Goal: Transaction & Acquisition: Purchase product/service

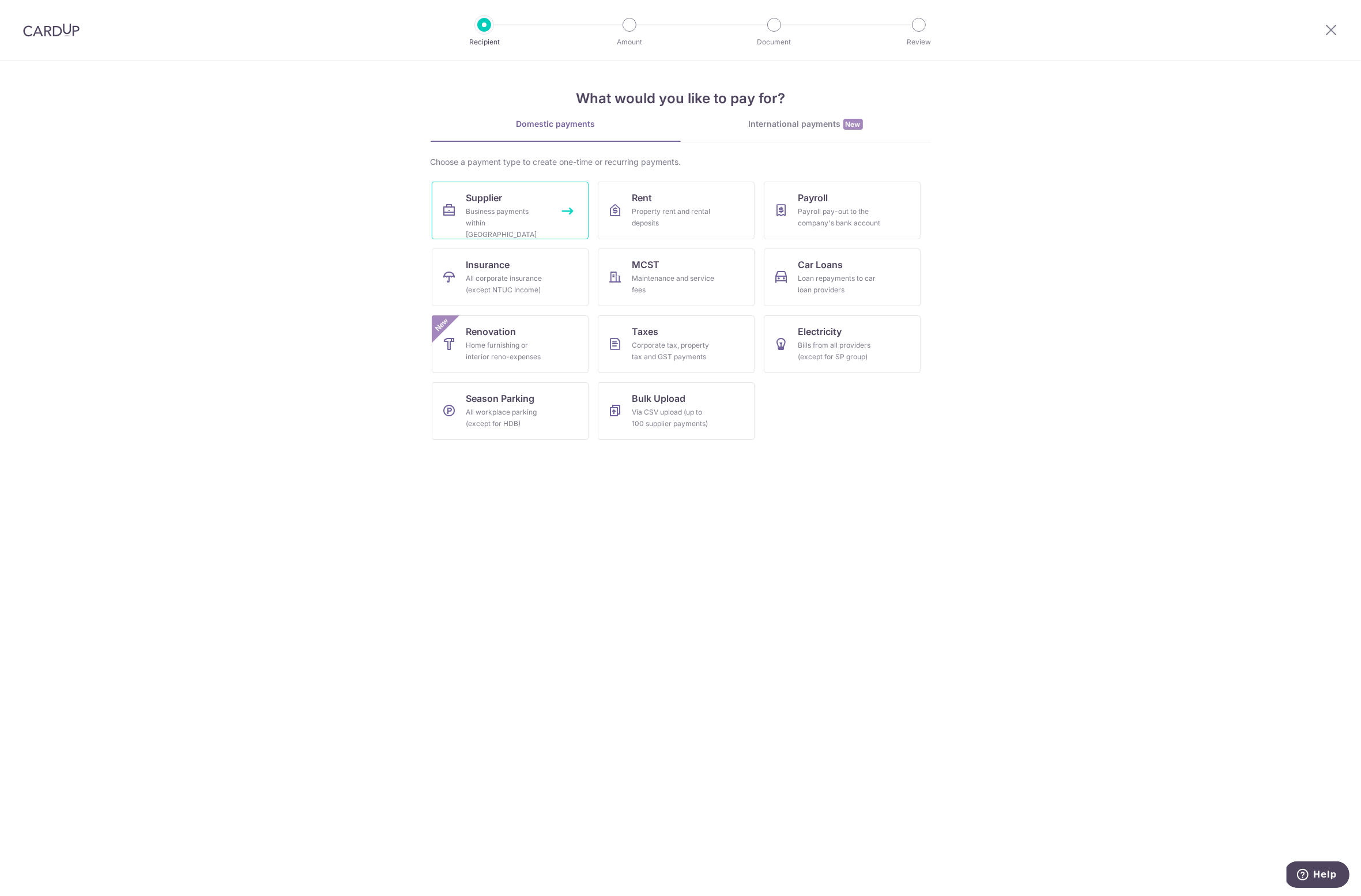
click at [497, 205] on div "Business payments within Singapore" at bounding box center [508, 222] width 83 height 35
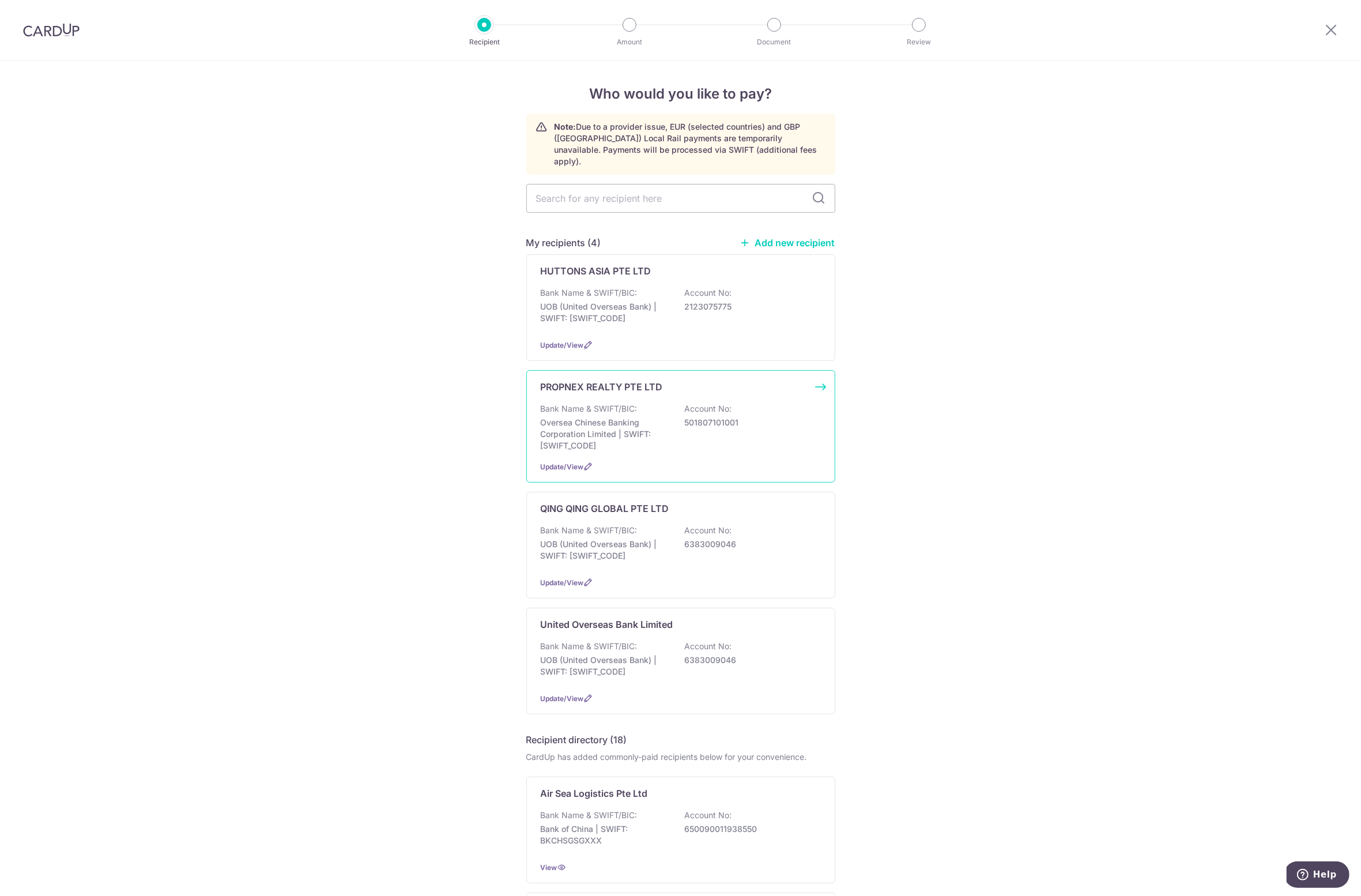
click at [581, 417] on p "Oversea Chinese Banking Corporation Limited | SWIFT: OCBCSGSGXXX" at bounding box center [605, 434] width 129 height 35
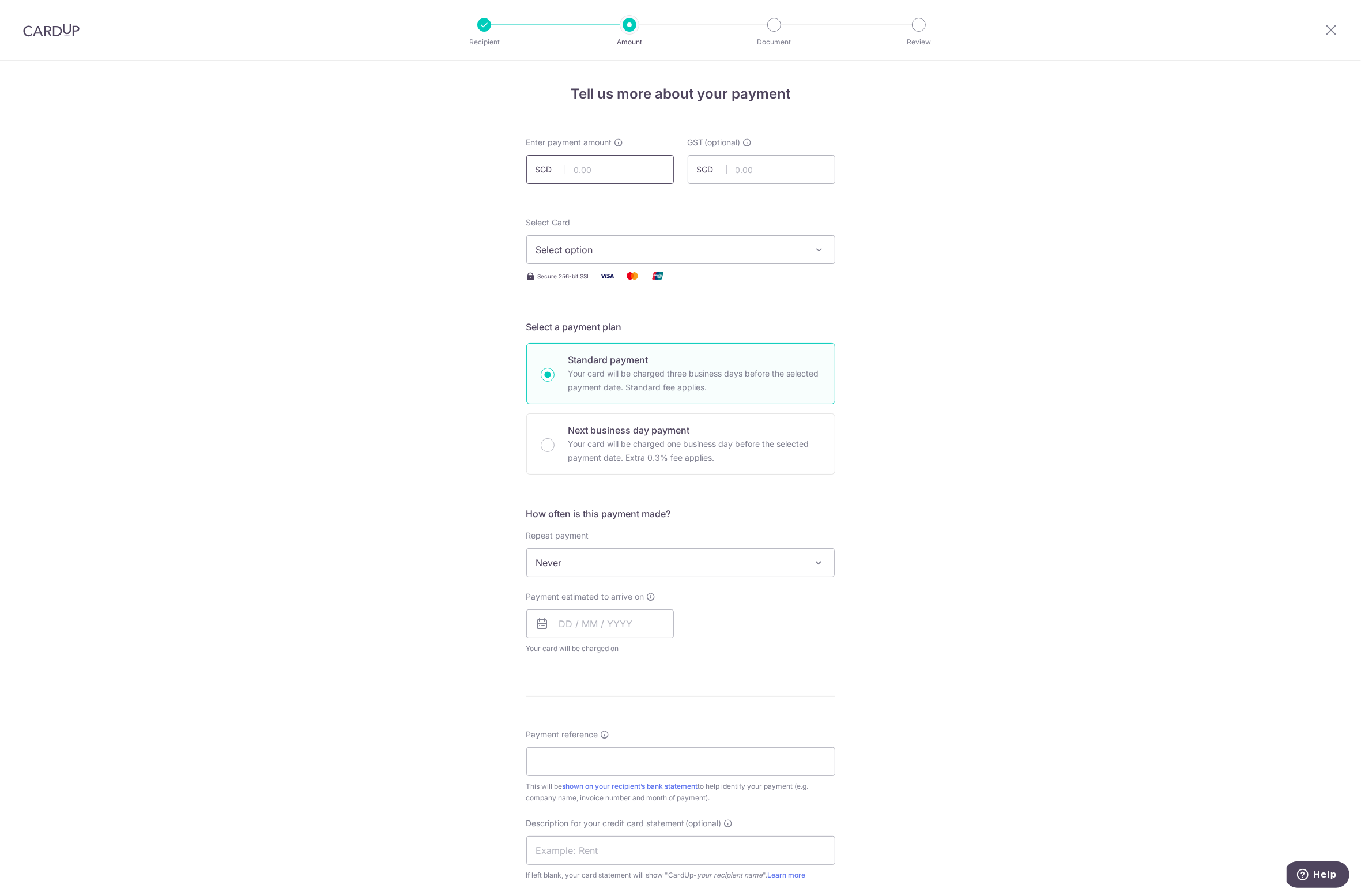
click at [619, 172] on input "text" at bounding box center [600, 169] width 148 height 29
type input "4,360.00"
click at [755, 199] on form "Enter payment amount SGD 4,360.00 4360.00 GST (optional) SGD Select Card Select…" at bounding box center [681, 631] width 309 height 990
click at [757, 243] on span "Select option" at bounding box center [670, 249] width 269 height 14
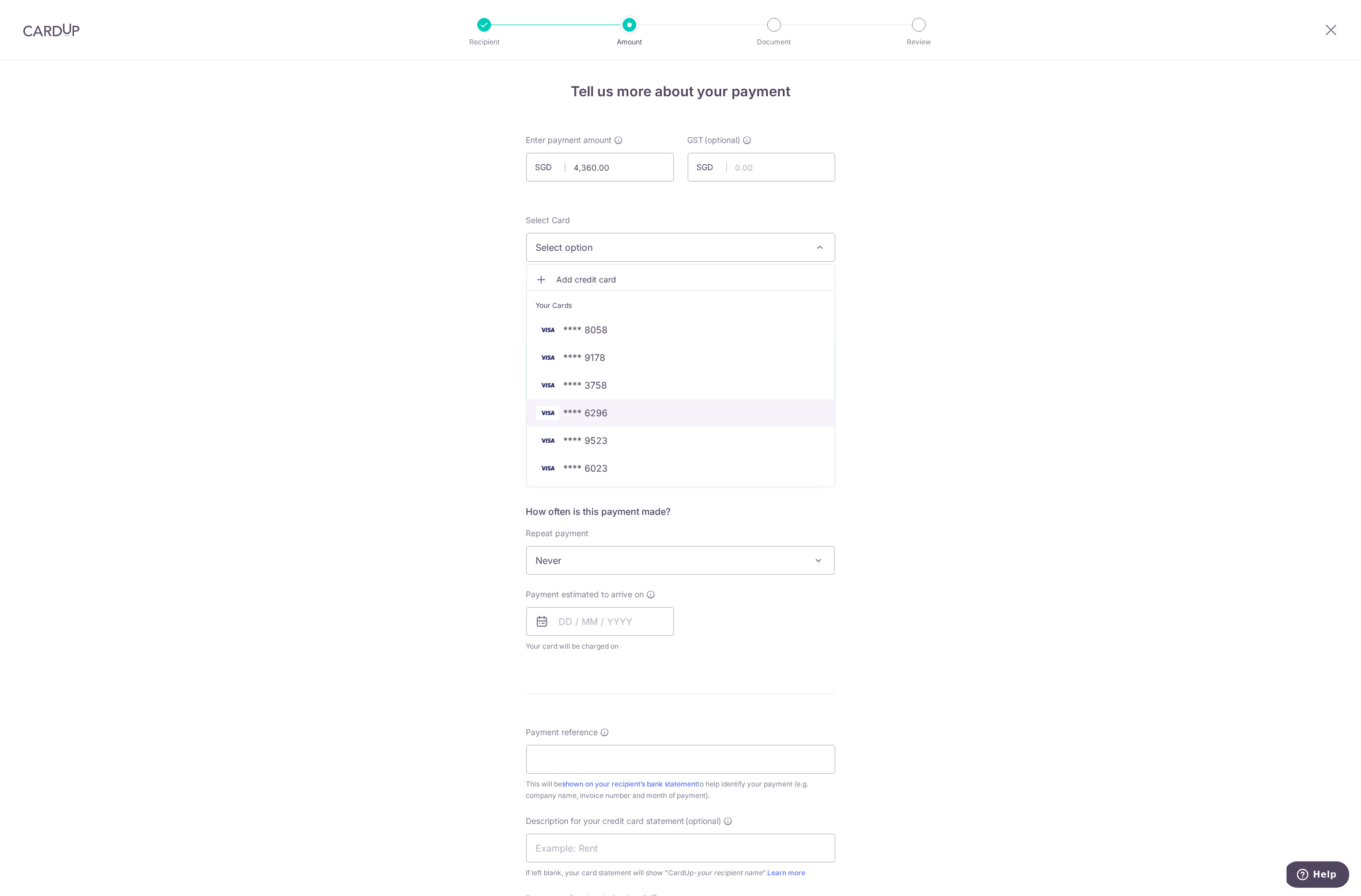
scroll to position [3, 0]
click at [642, 389] on span "**** 3758" at bounding box center [680, 385] width 289 height 14
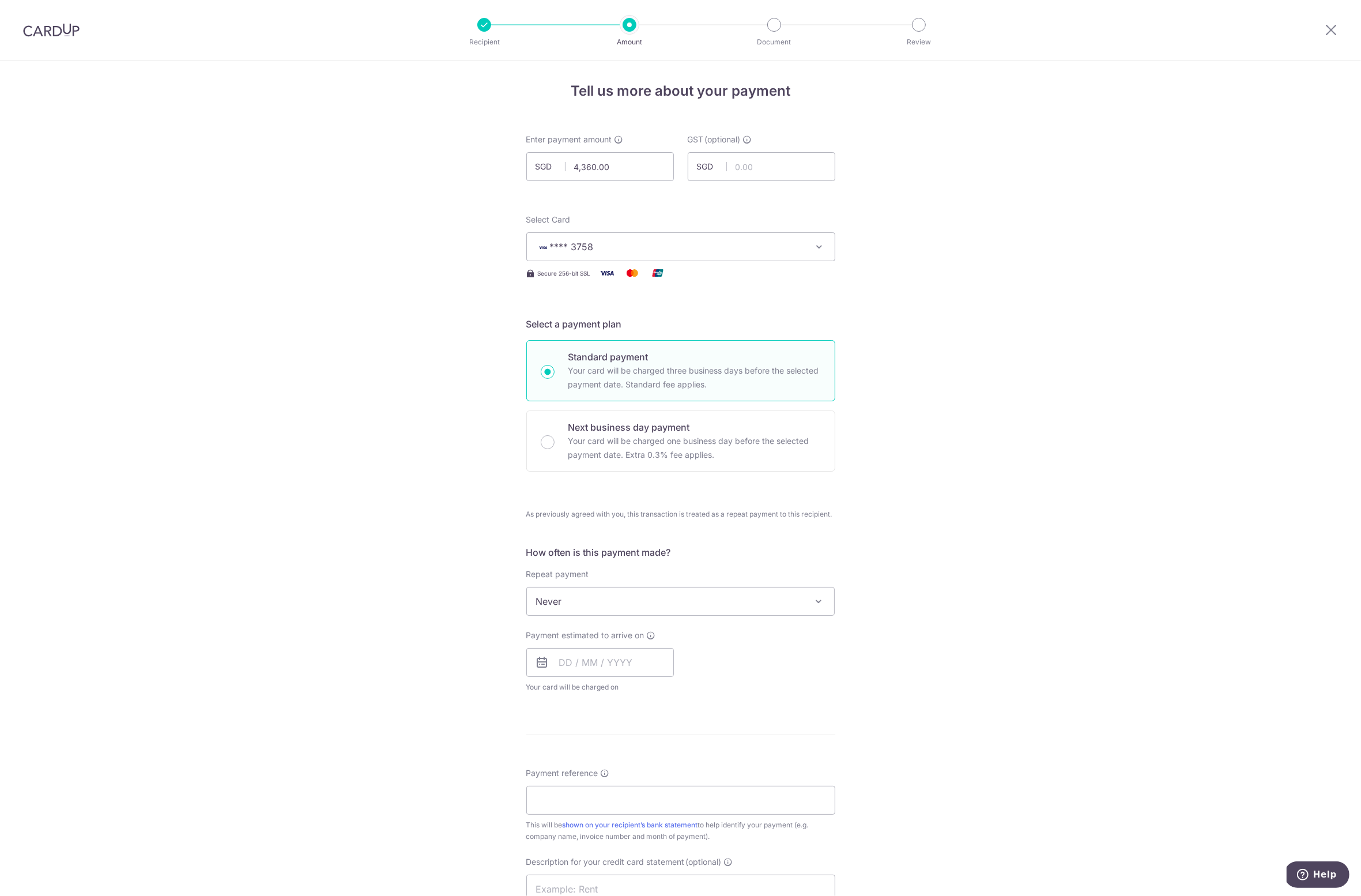
click at [826, 304] on form "Enter payment amount SGD 4,360.00 4360.00 GST (optional) SGD Select Card **** 3…" at bounding box center [681, 649] width 309 height 1031
click at [576, 663] on input "text" at bounding box center [600, 663] width 148 height 29
click at [661, 766] on link "10" at bounding box center [665, 768] width 19 height 19
type input "10/10/2025"
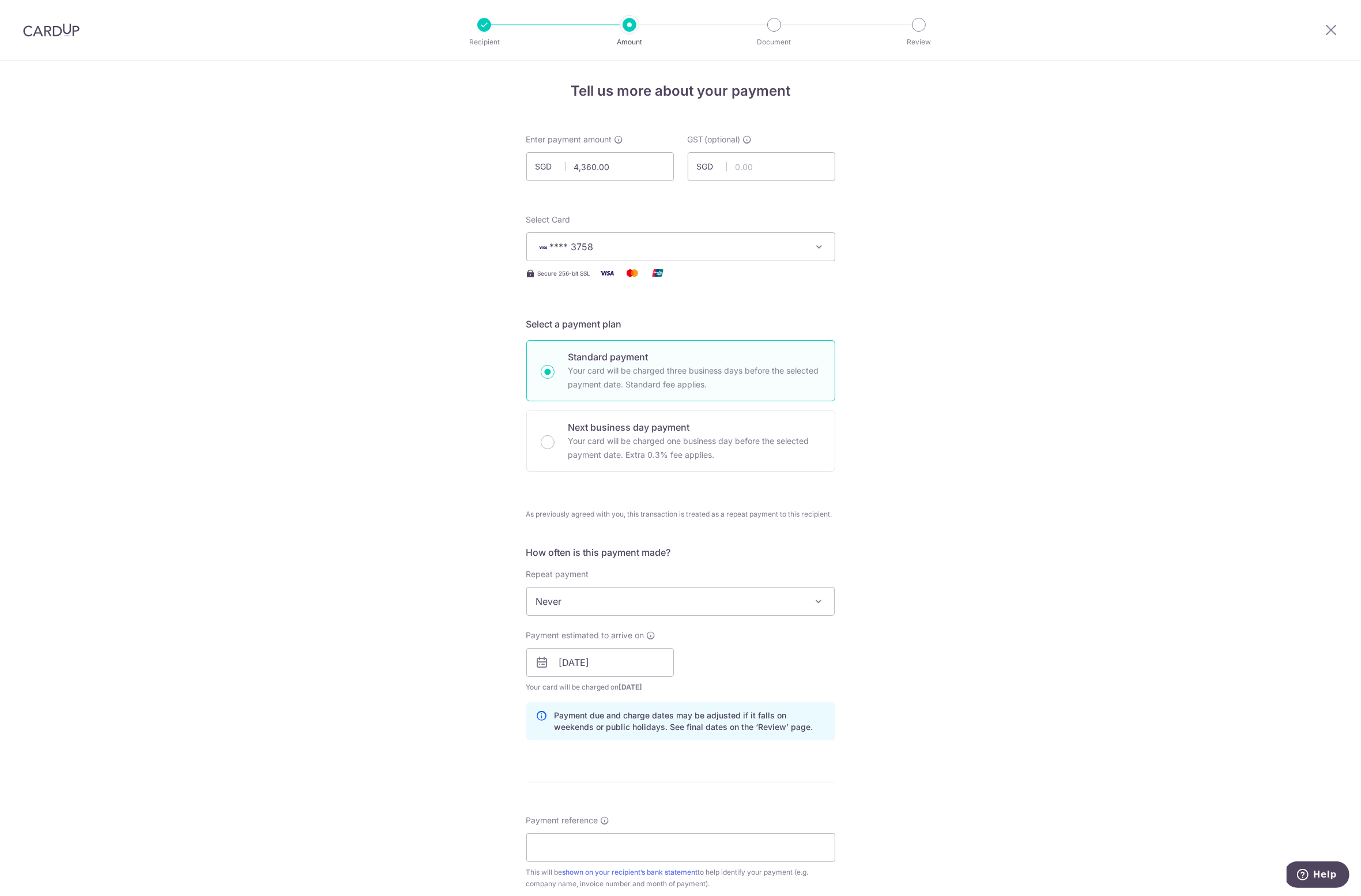
scroll to position [371, 0]
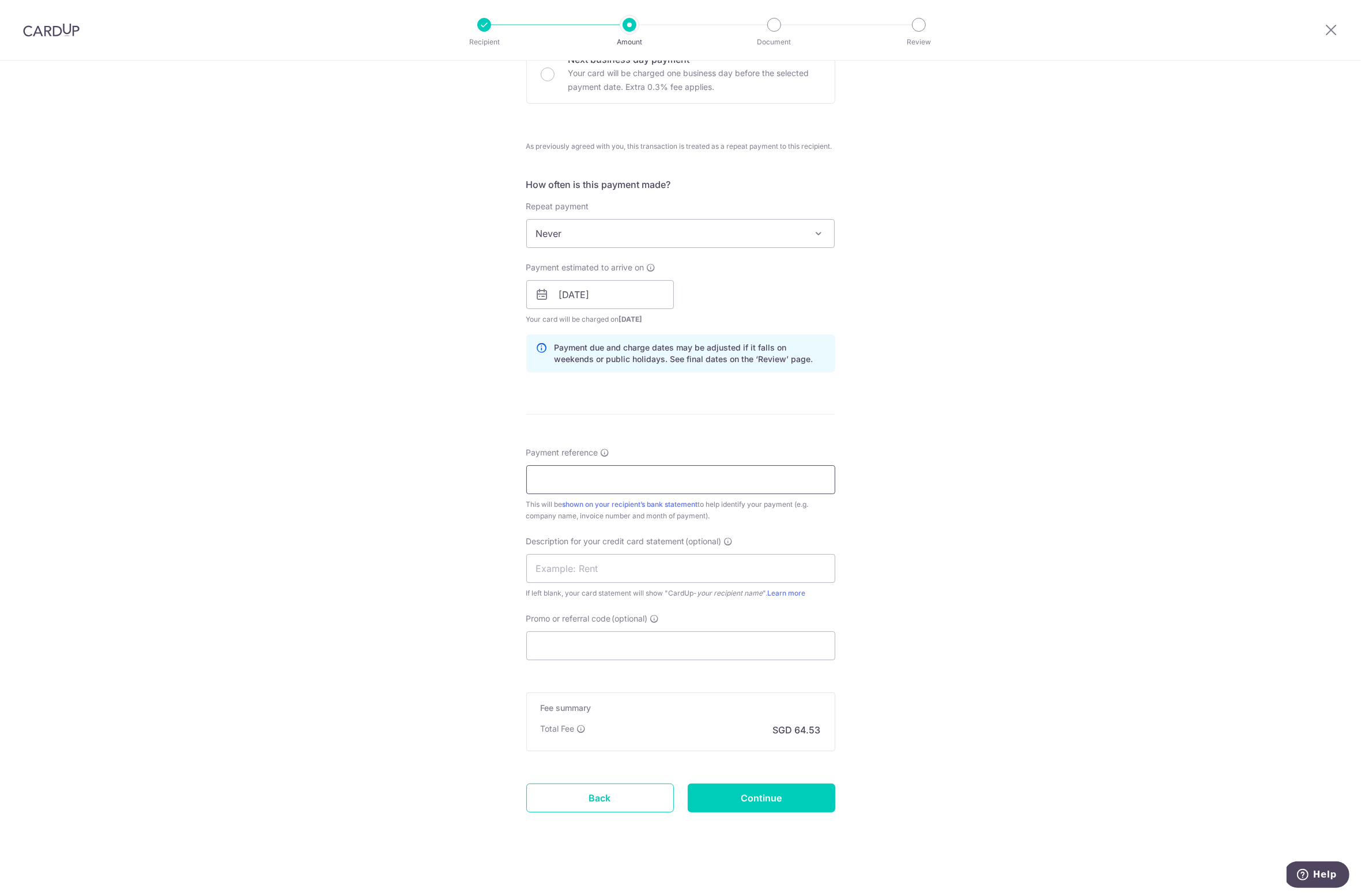
click at [566, 481] on input "Payment reference" at bounding box center [681, 479] width 309 height 29
paste input "IX251001539"
type input "IX251001539"
click at [546, 565] on input "text" at bounding box center [681, 568] width 309 height 29
type input "propnex 0315"
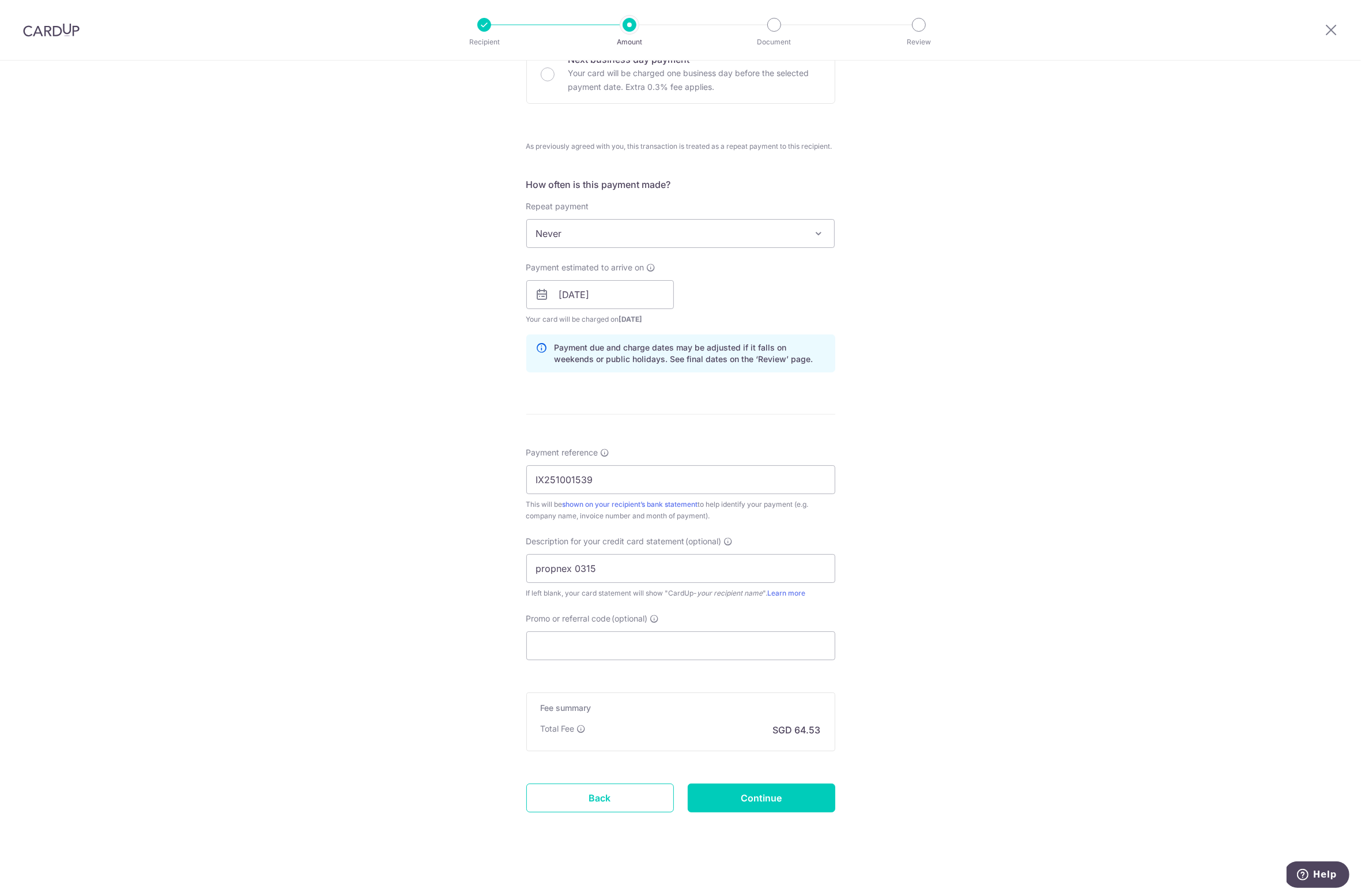
click at [455, 622] on div "Tell us more about your payment Enter payment amount SGD 4,360.00 4360.00 GST (…" at bounding box center [680, 294] width 1361 height 1209
click at [755, 793] on input "Continue" at bounding box center [762, 798] width 148 height 29
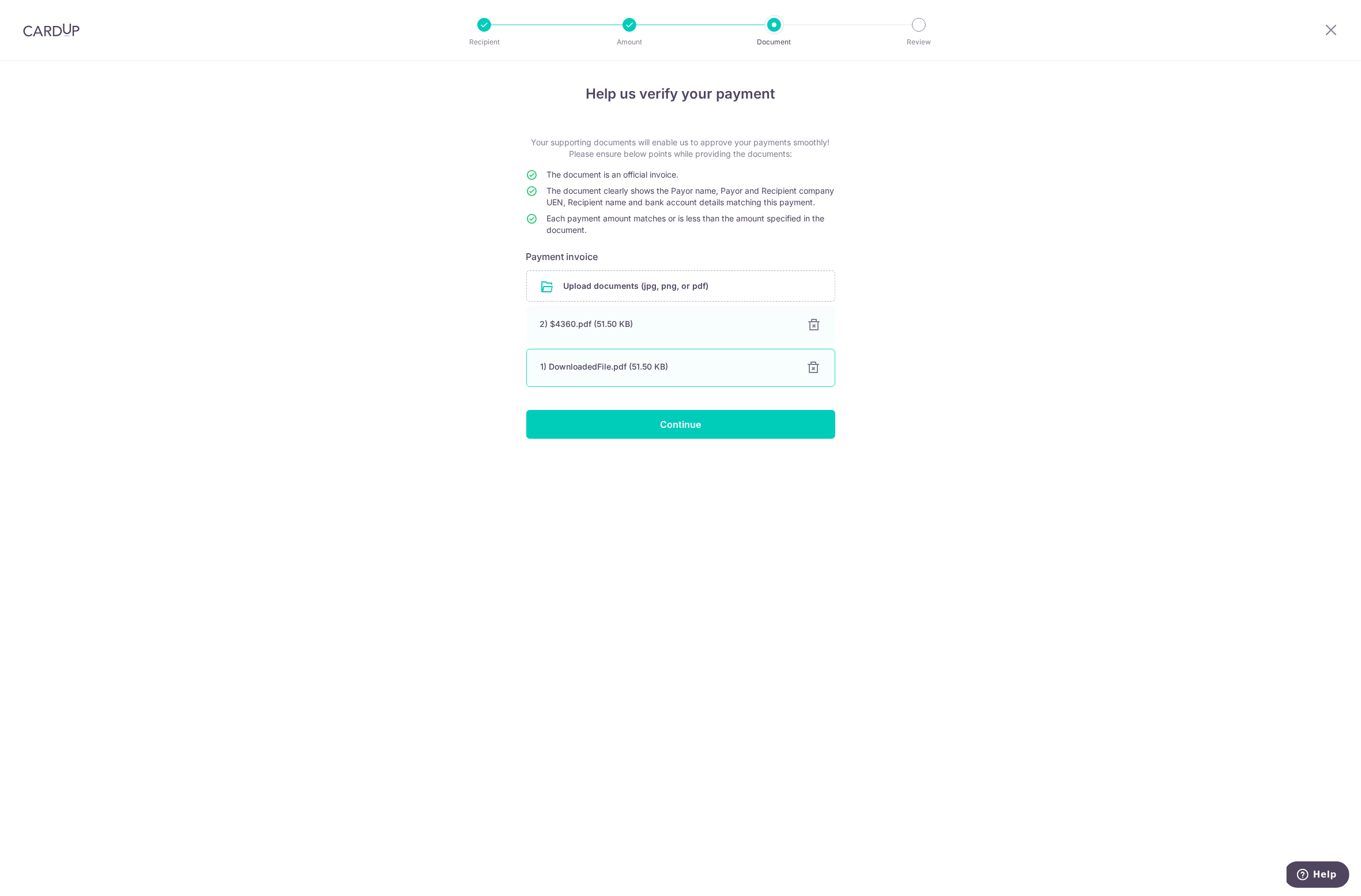
click at [816, 374] on div at bounding box center [814, 368] width 14 height 14
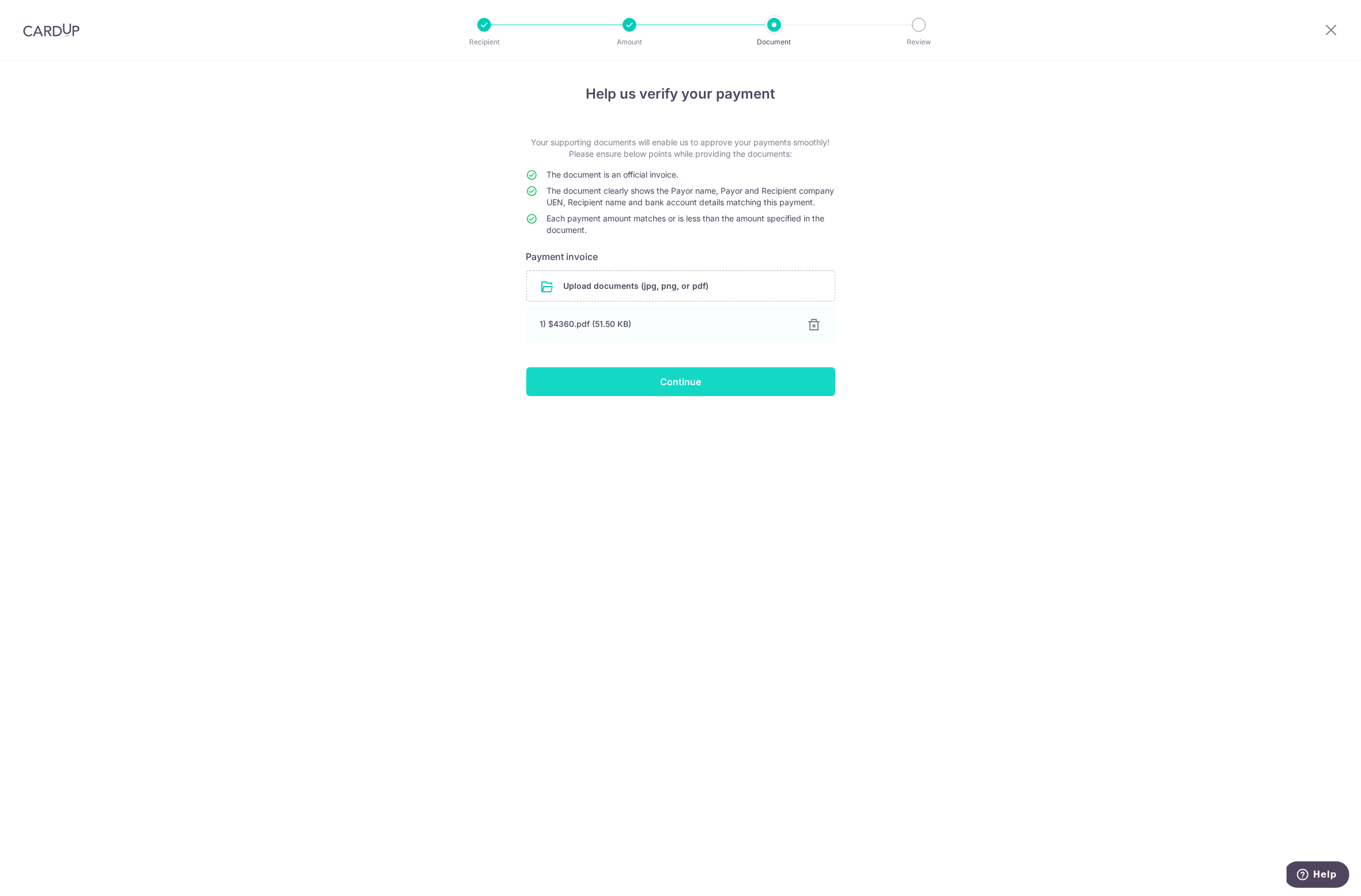
click at [670, 393] on input "Continue" at bounding box center [681, 381] width 309 height 29
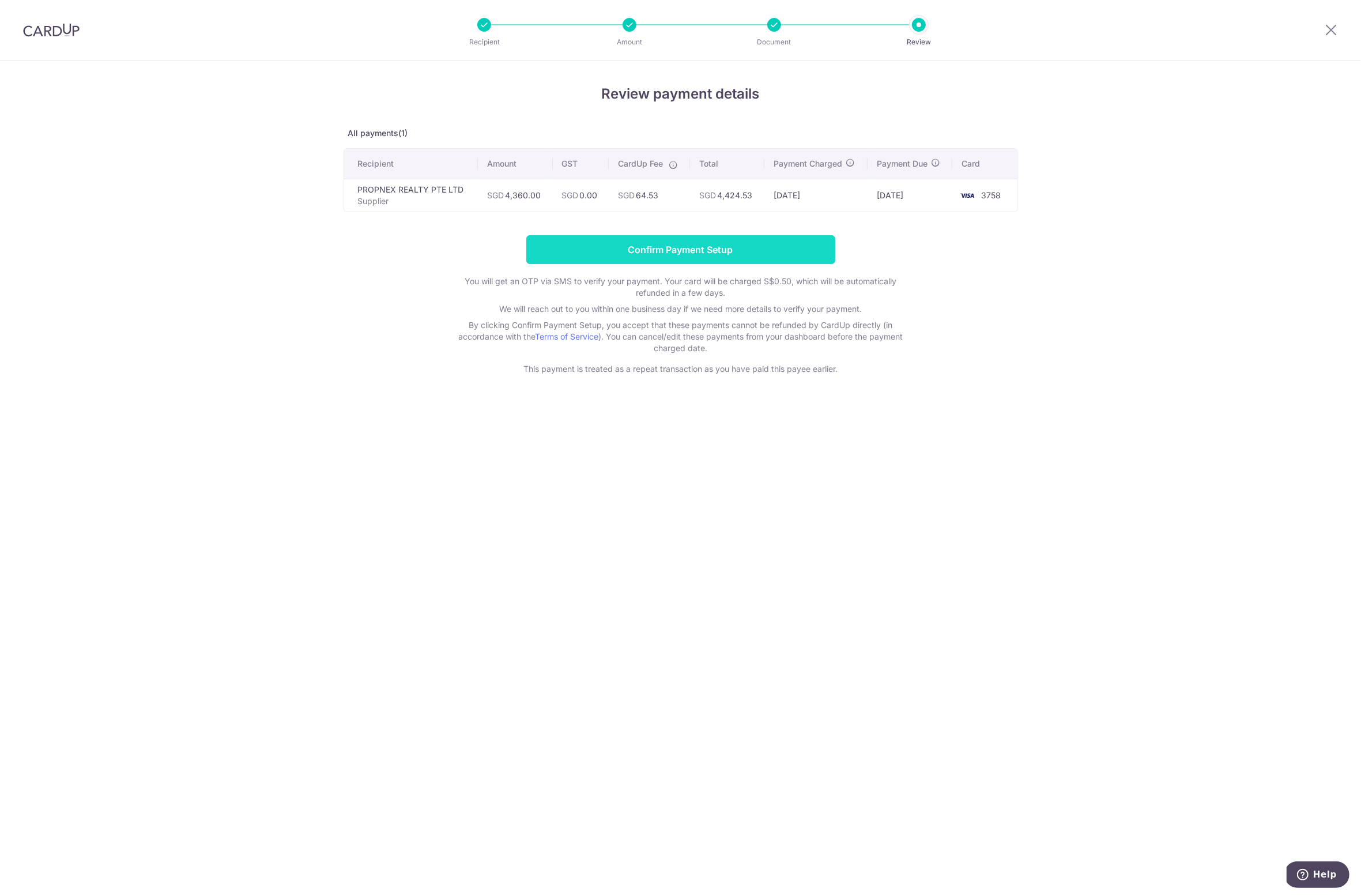
click at [702, 250] on input "Confirm Payment Setup" at bounding box center [681, 249] width 309 height 29
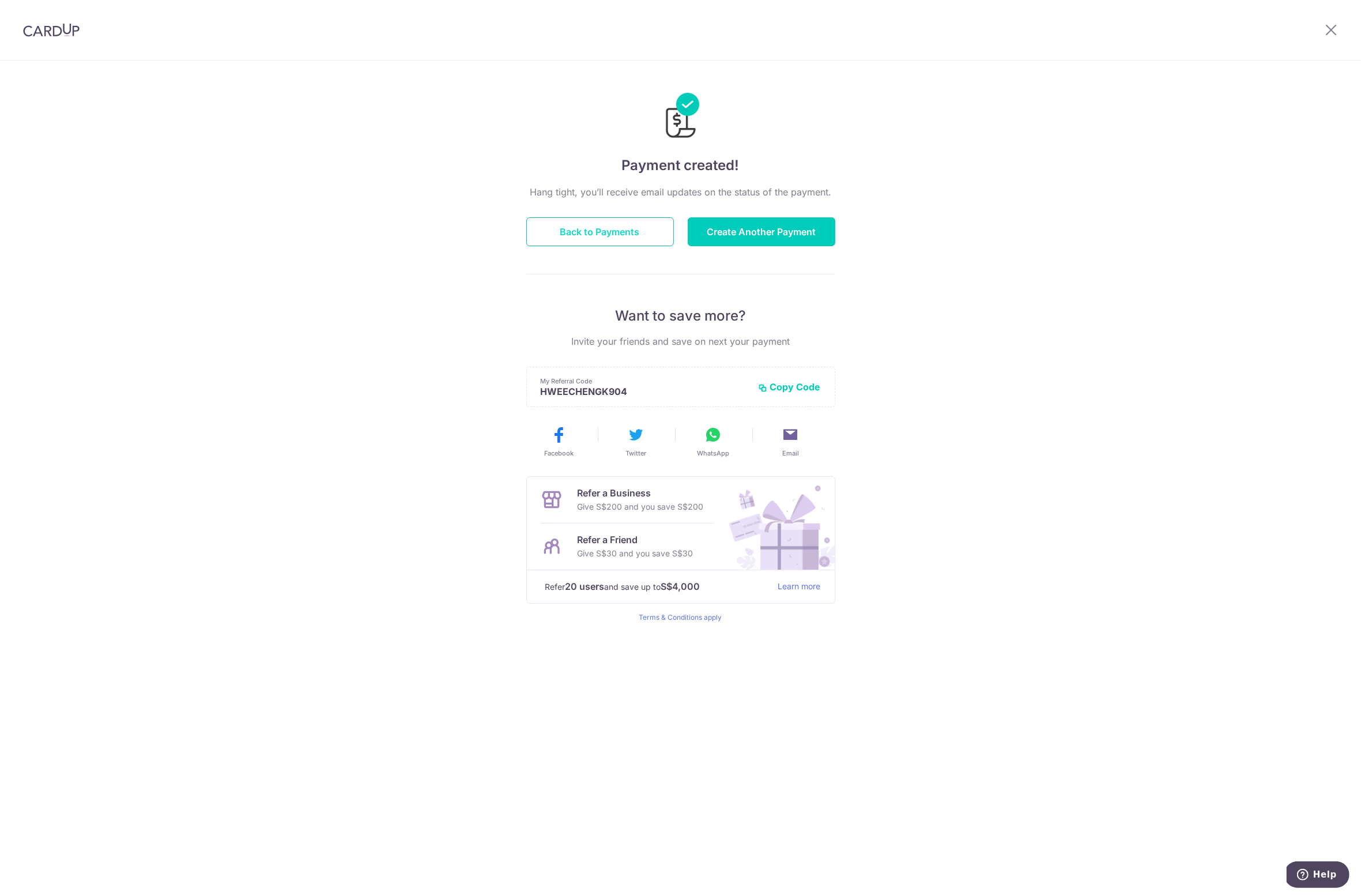
click at [633, 237] on button "Back to Payments" at bounding box center [600, 232] width 148 height 29
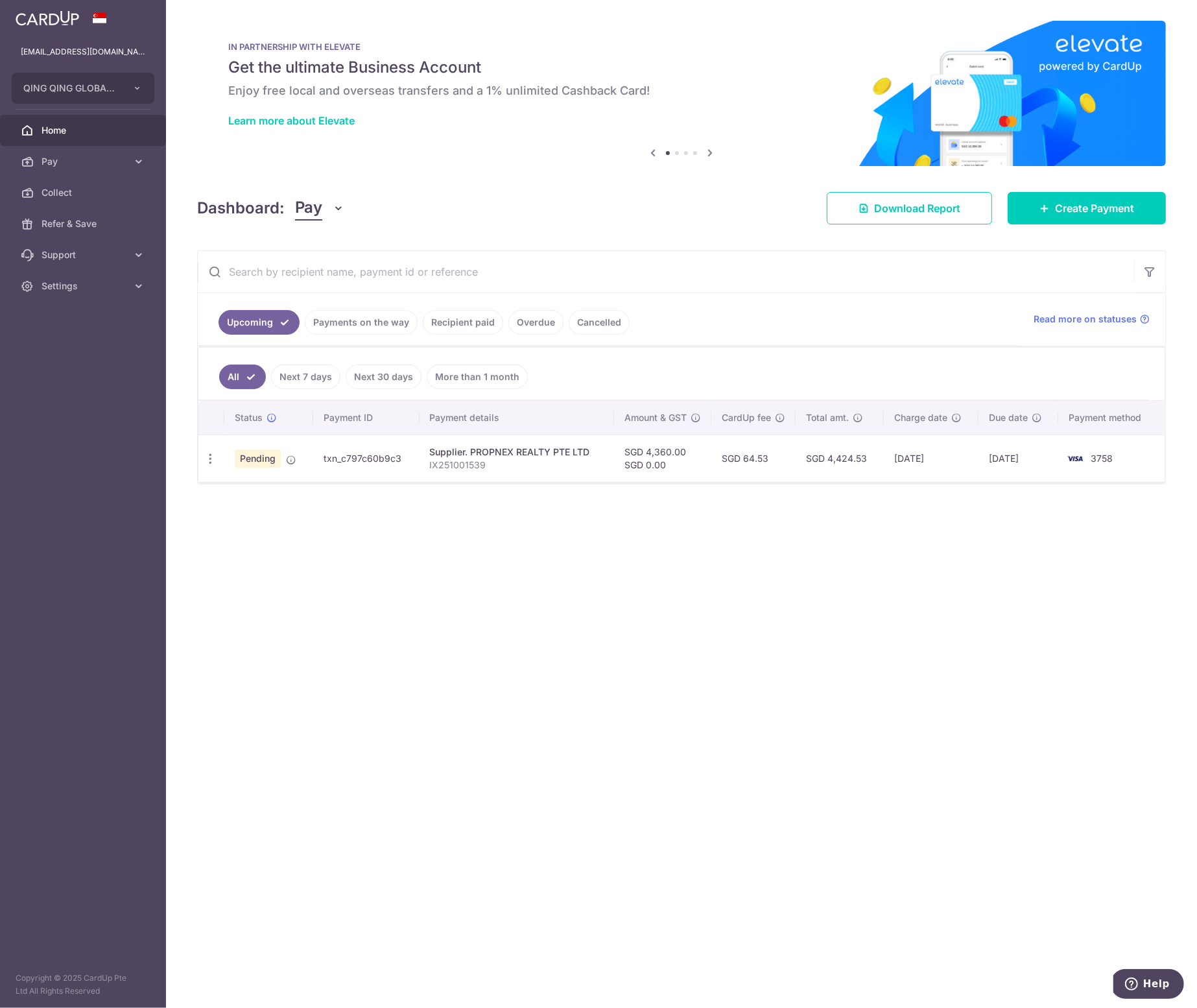
click at [494, 680] on div "× Pause Schedule Pause all future payments in this series Pause just this one p…" at bounding box center [682, 504] width 1031 height 1008
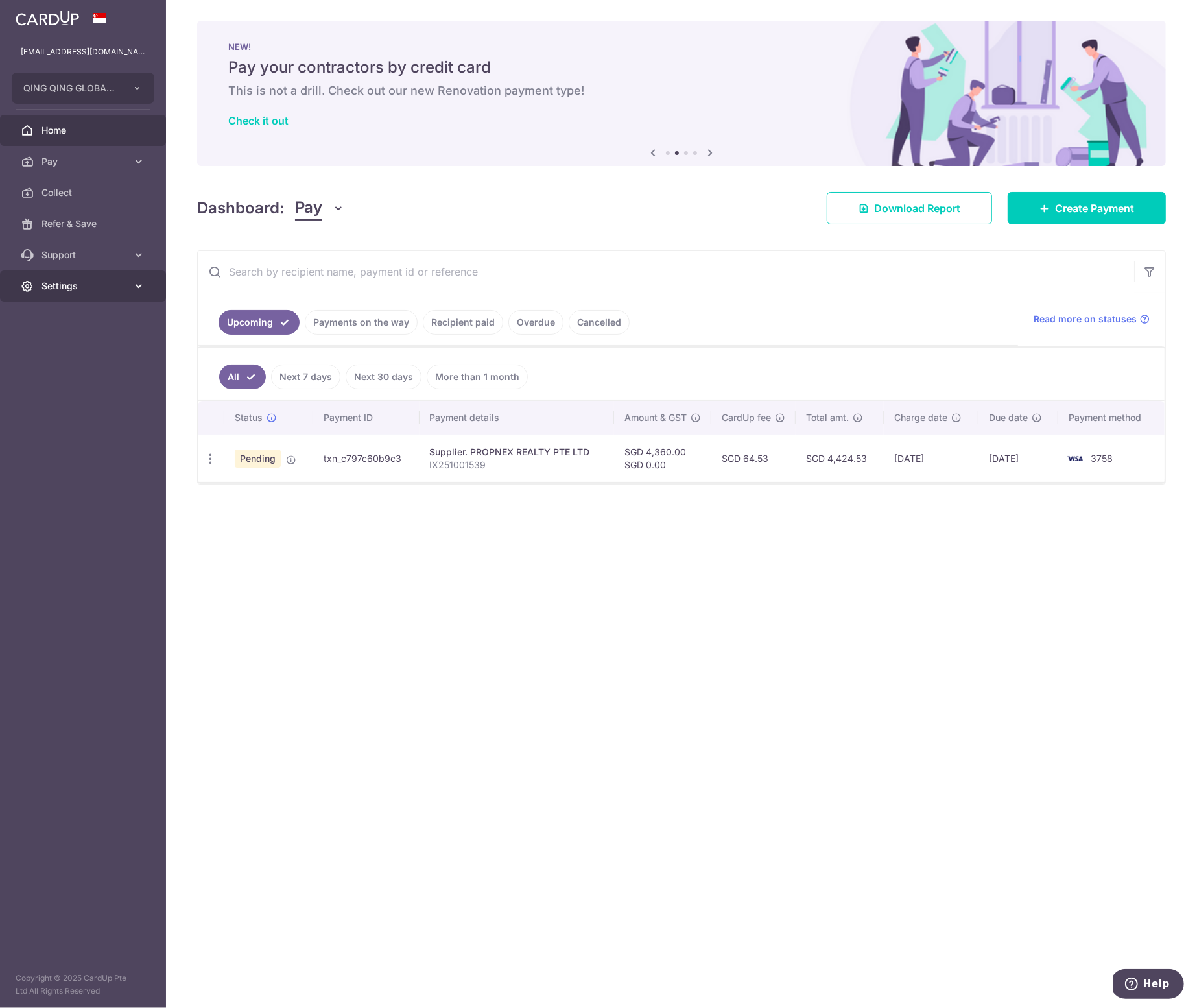
click at [101, 286] on span "Settings" at bounding box center [85, 286] width 86 height 13
click at [111, 348] on span "Logout" at bounding box center [85, 348] width 86 height 13
